Goal: Navigation & Orientation: Find specific page/section

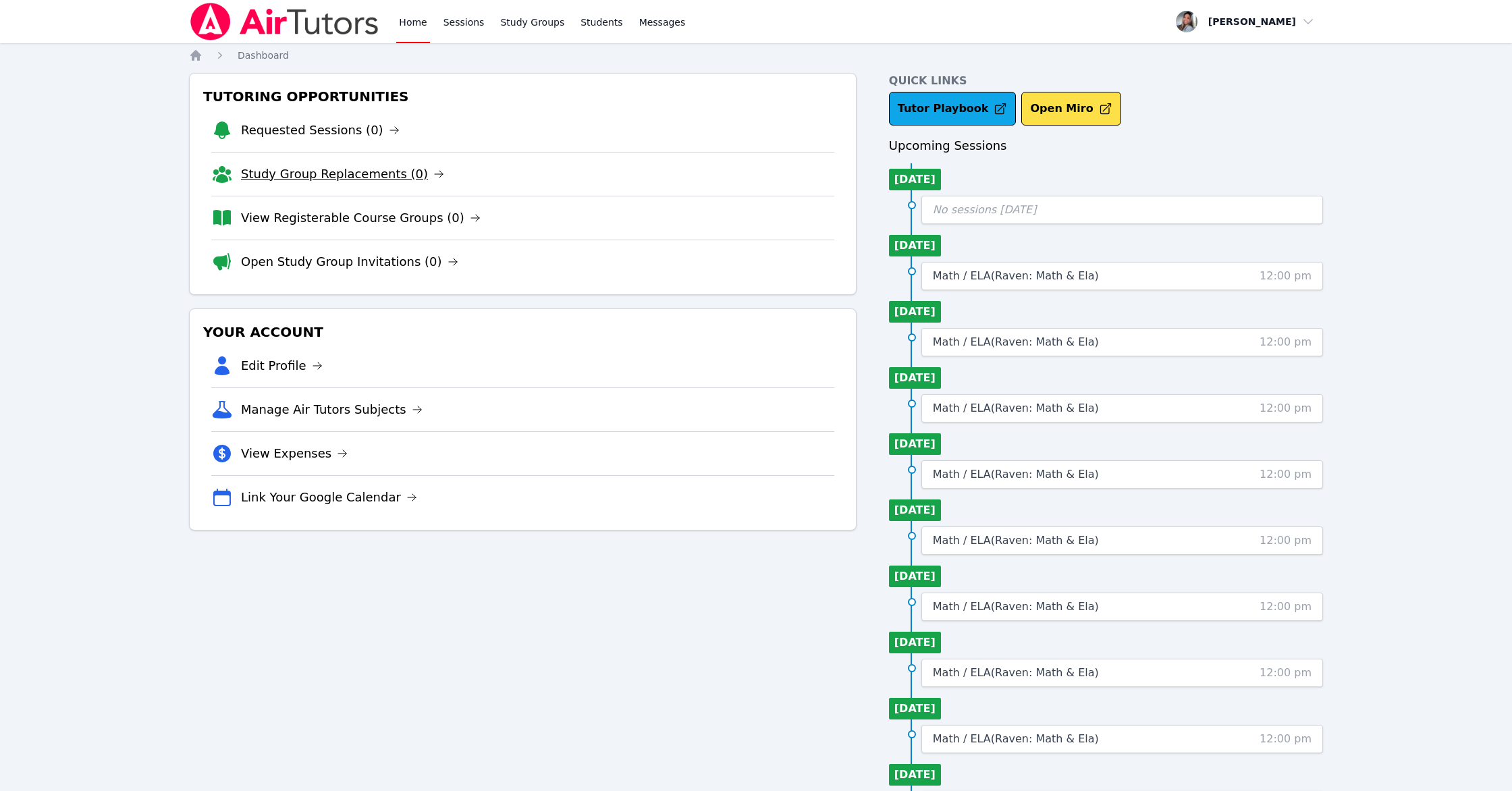
click at [359, 171] on link "Study Group Replacements (0)" at bounding box center [342, 173] width 203 height 19
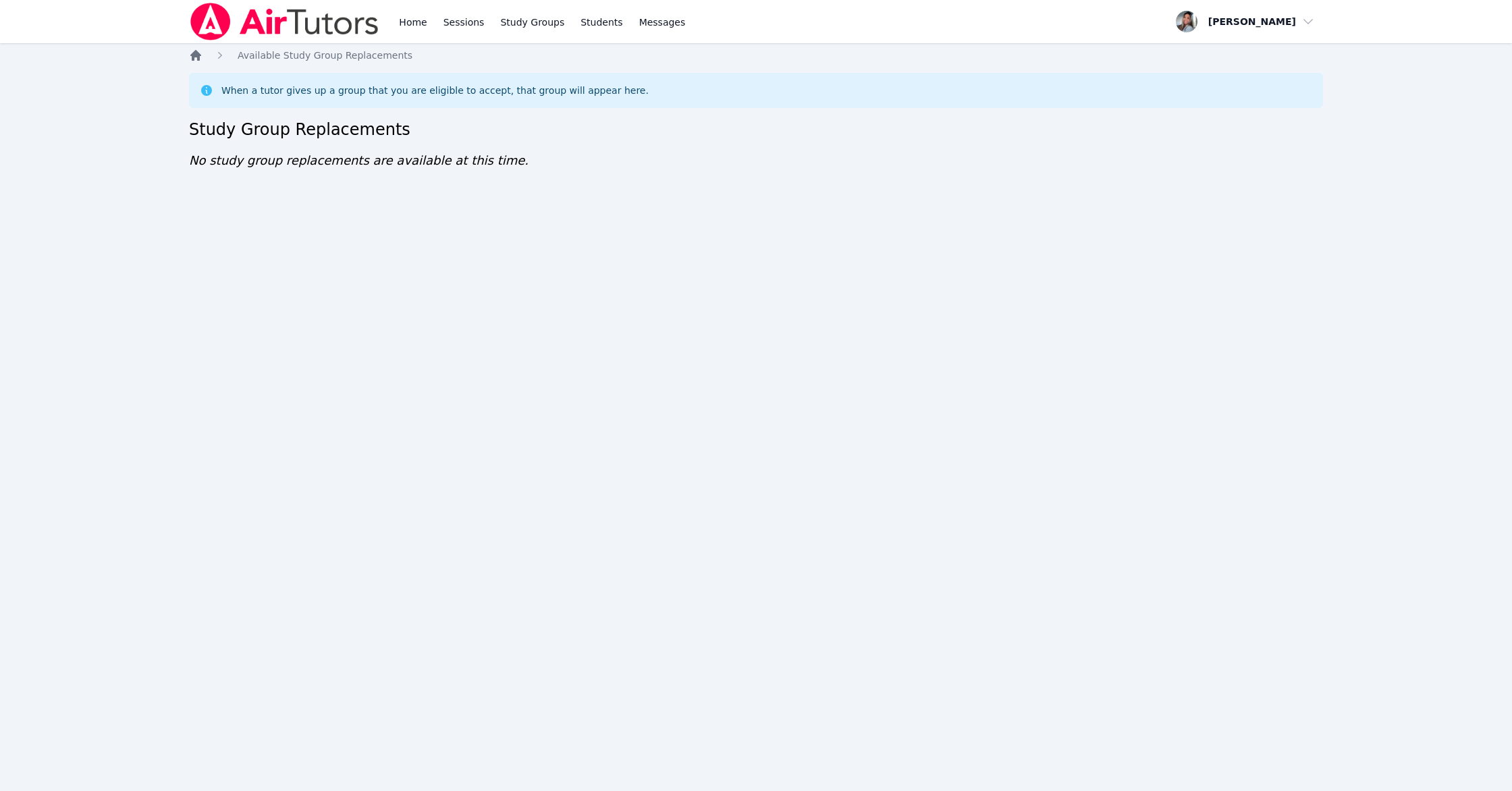
click at [196, 52] on icon "Breadcrumb" at bounding box center [196, 55] width 11 height 11
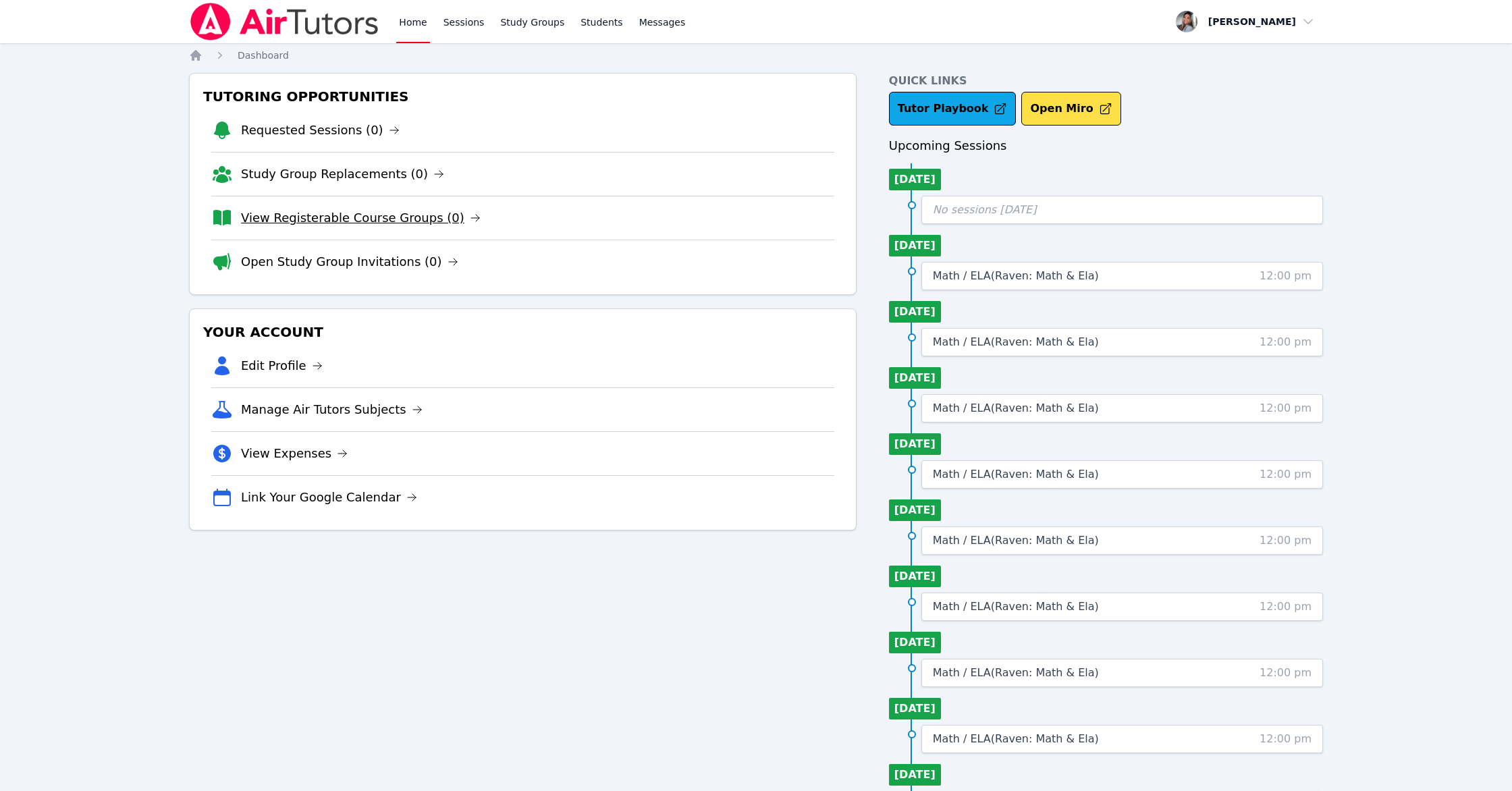
click at [328, 211] on link "View Registerable Course Groups (0)" at bounding box center [360, 218] width 240 height 19
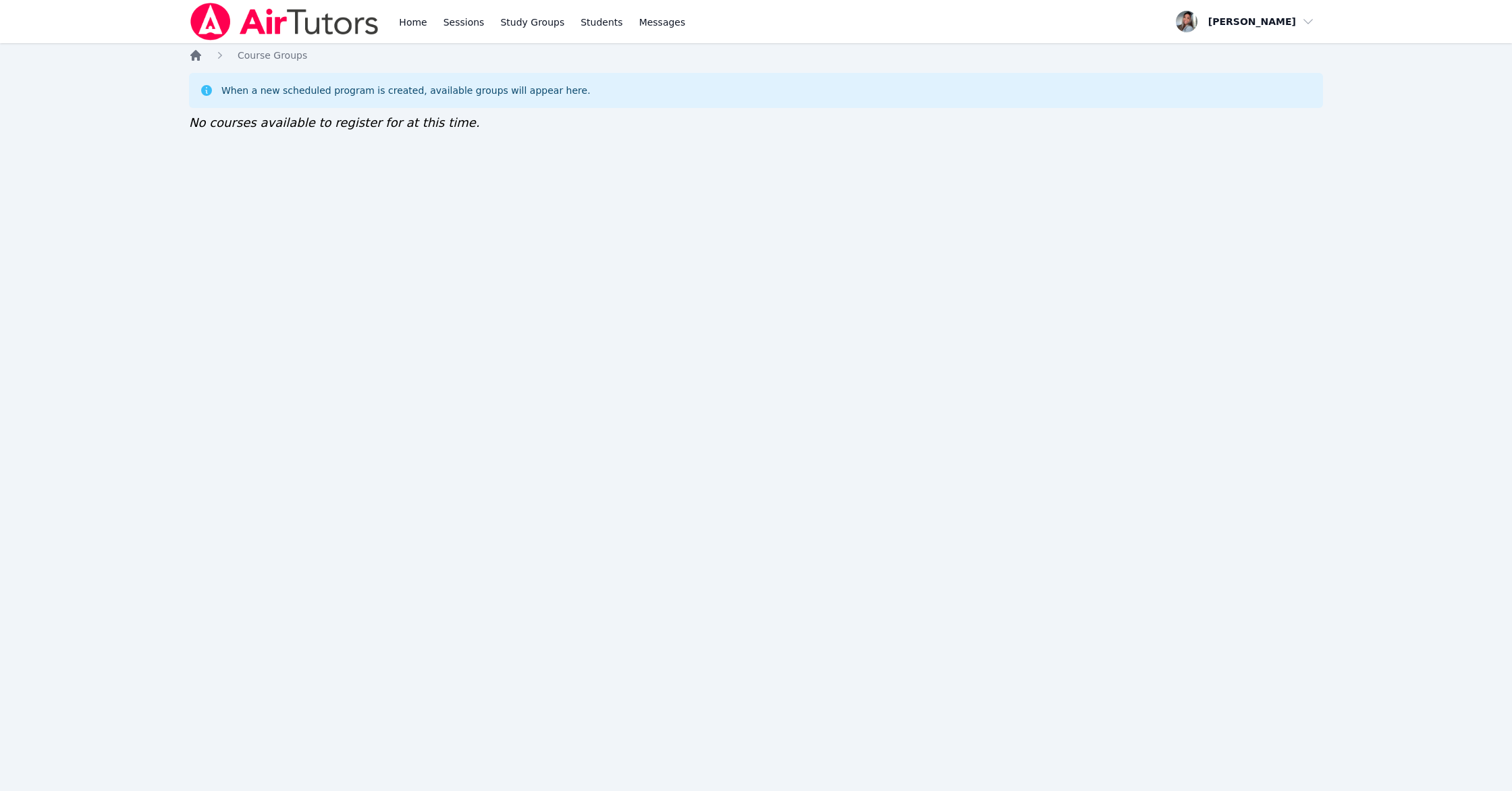
click at [189, 55] on icon "Breadcrumb" at bounding box center [196, 55] width 13 height 13
